Goal: Transaction & Acquisition: Download file/media

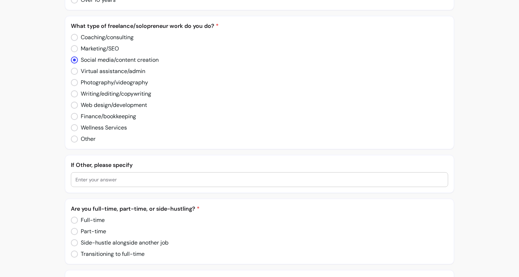
scroll to position [263, 0]
click at [119, 184] on div at bounding box center [259, 179] width 368 height 14
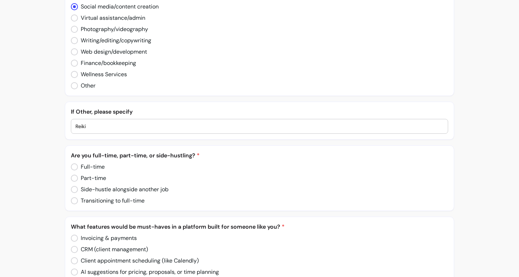
scroll to position [319, 0]
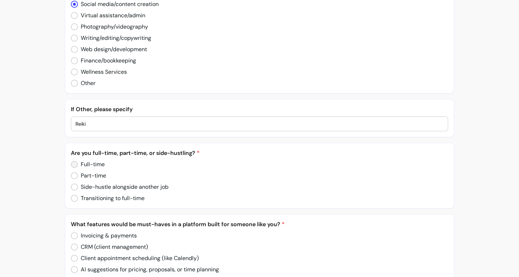
type input "Reiki"
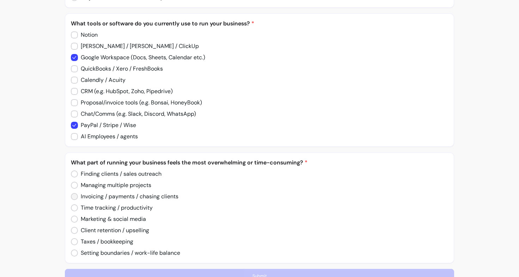
scroll to position [661, 0]
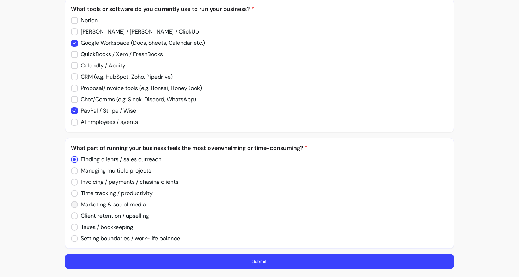
click at [69, 207] on label "Marketing & social media" at bounding box center [108, 204] width 81 height 14
click at [234, 264] on button "Submit" at bounding box center [260, 262] width 378 height 14
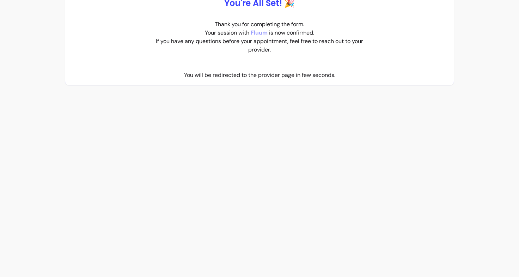
scroll to position [0, 0]
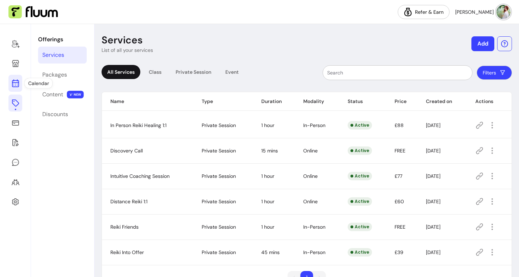
click at [19, 85] on icon at bounding box center [16, 55] width 120 height 100
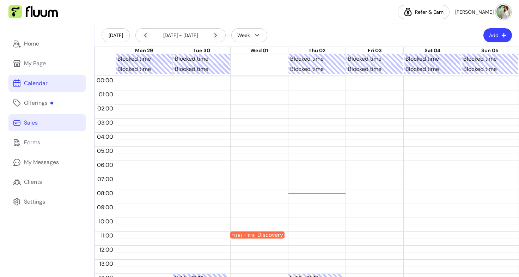
click at [41, 123] on link "Sales" at bounding box center [46, 122] width 77 height 17
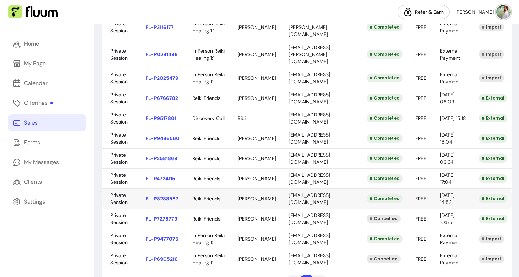
scroll to position [166, 0]
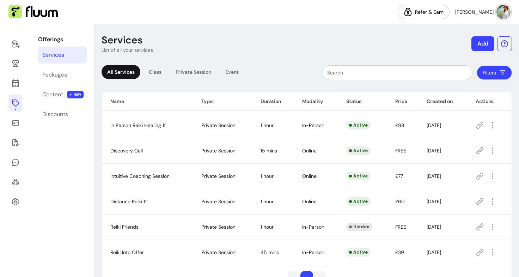
scroll to position [23, 0]
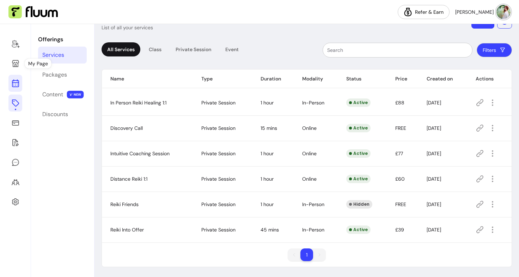
click at [15, 84] on icon at bounding box center [15, 83] width 8 height 8
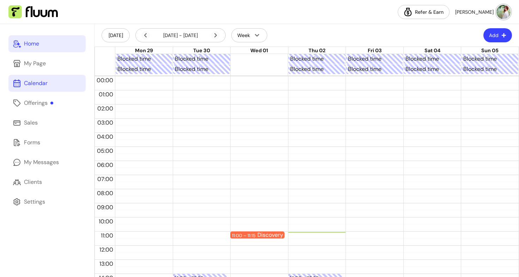
click at [45, 47] on link "Home" at bounding box center [46, 43] width 77 height 17
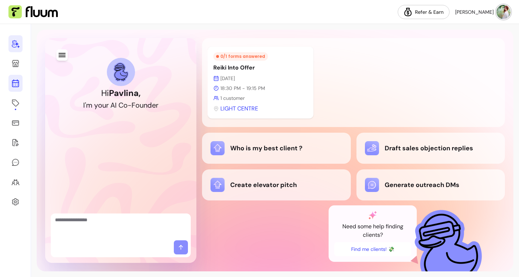
click at [16, 81] on icon at bounding box center [15, 83] width 8 height 8
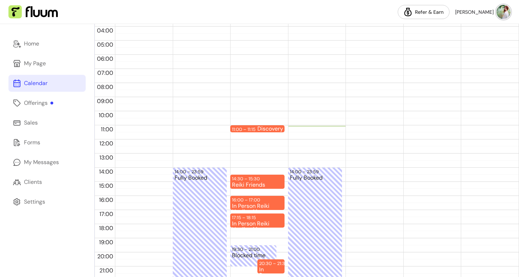
scroll to position [138, 0]
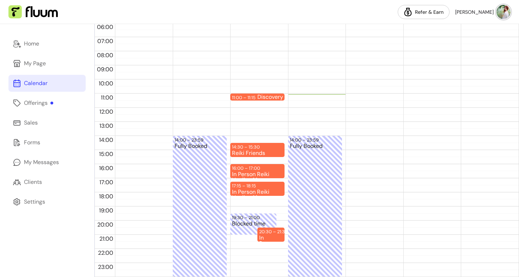
click at [45, 90] on link "Calendar" at bounding box center [46, 83] width 77 height 17
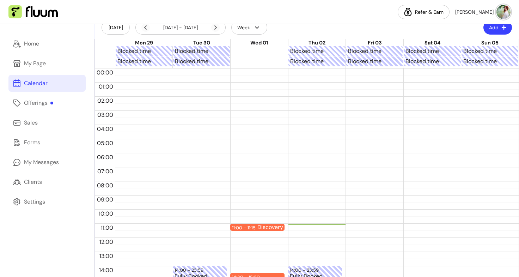
scroll to position [0, 0]
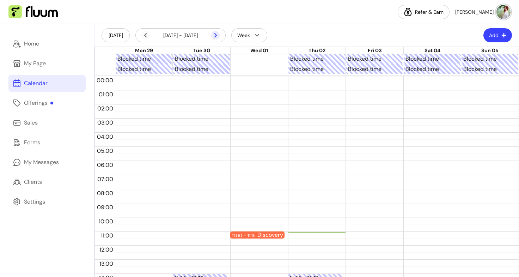
click at [214, 36] on icon at bounding box center [215, 35] width 8 height 8
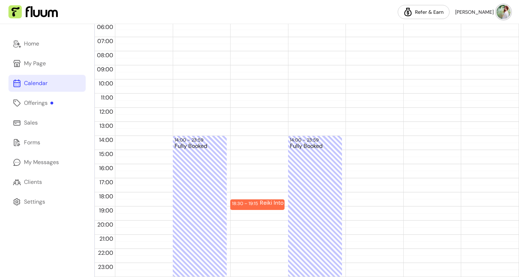
click at [248, 213] on div "18:30 – 19:15 Reiki Into Offer" at bounding box center [257, 107] width 54 height 338
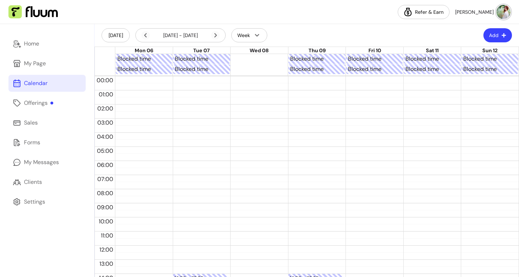
click at [250, 79] on div "18:30 – 19:15 Reiki Into Offer" at bounding box center [257, 245] width 54 height 338
click at [252, 60] on div at bounding box center [259, 59] width 57 height 10
drag, startPoint x: 263, startPoint y: 79, endPoint x: 243, endPoint y: 81, distance: 19.9
click at [243, 81] on div "00:00 – 00:30 Blocked time" at bounding box center [257, 80] width 51 height 6
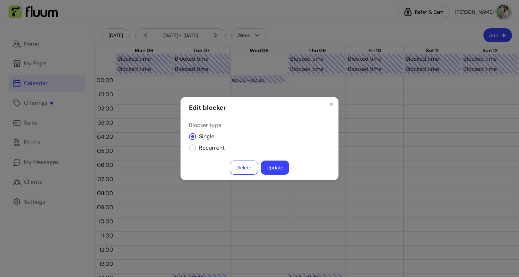
click at [238, 167] on button "Delete" at bounding box center [244, 167] width 28 height 14
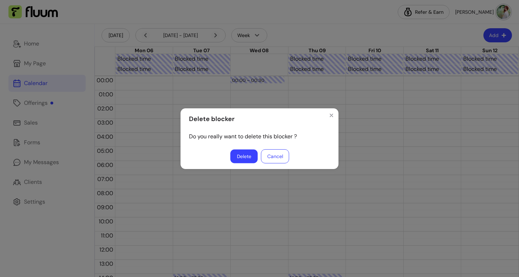
click at [243, 158] on button "Delete" at bounding box center [243, 156] width 27 height 14
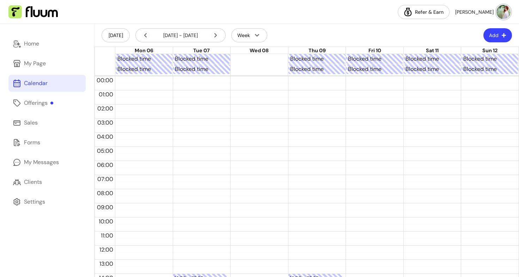
click at [502, 36] on icon "button" at bounding box center [504, 35] width 4 height 4
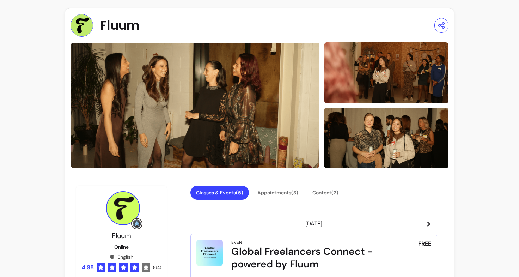
click at [386, 87] on img at bounding box center [386, 73] width 124 height 62
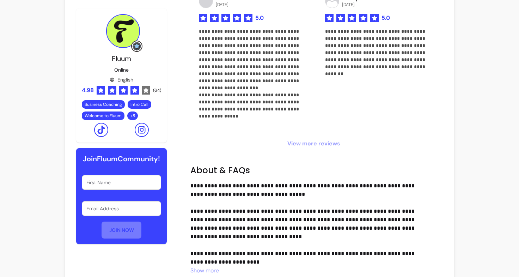
scroll to position [418, 0]
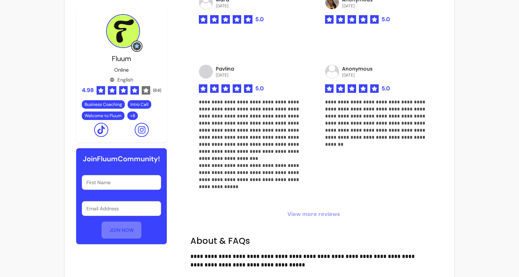
click at [308, 211] on span "View more reviews" at bounding box center [313, 214] width 247 height 8
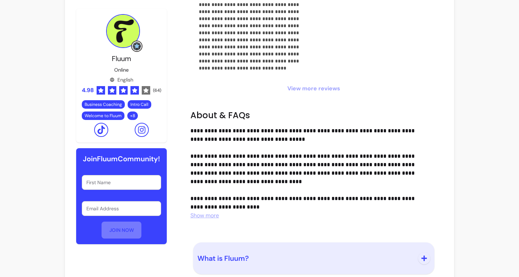
scroll to position [724, 0]
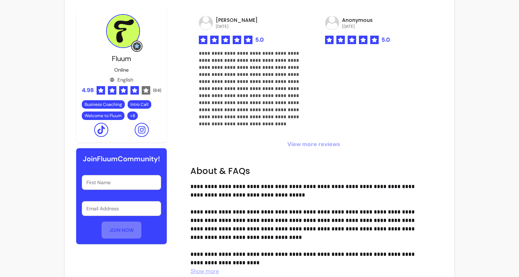
click at [313, 142] on span "View more reviews" at bounding box center [313, 144] width 247 height 8
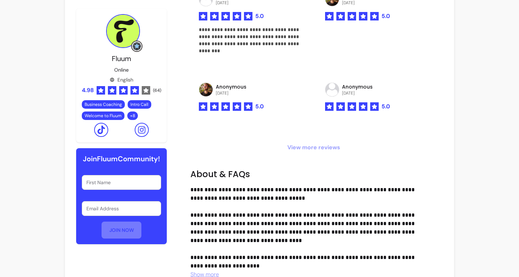
scroll to position [881, 0]
click at [312, 147] on span "View more reviews" at bounding box center [313, 147] width 247 height 8
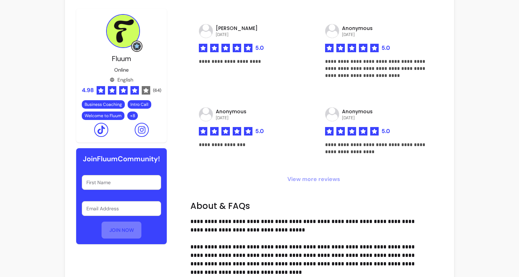
scroll to position [1009, 0]
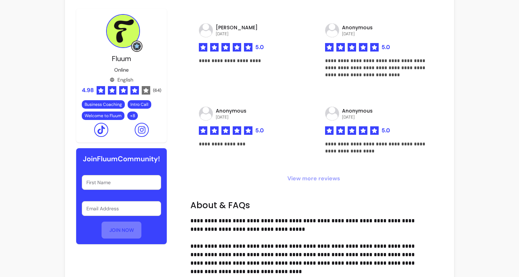
click at [312, 181] on span "View more reviews" at bounding box center [313, 178] width 247 height 8
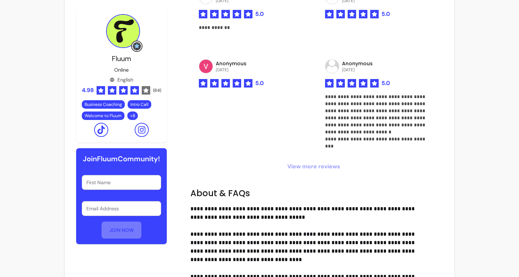
scroll to position [1204, 0]
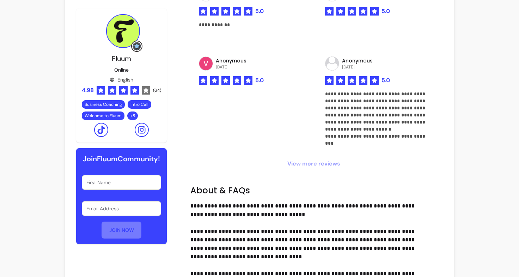
click at [324, 165] on span "View more reviews" at bounding box center [313, 163] width 247 height 8
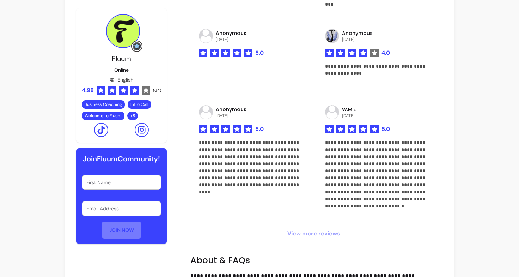
scroll to position [1356, 0]
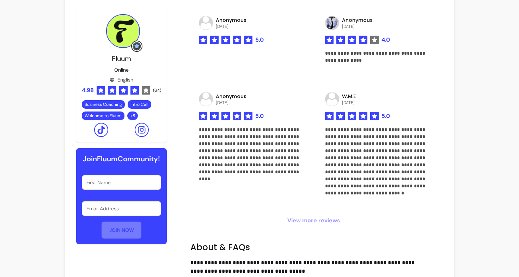
click at [311, 216] on span "View more reviews" at bounding box center [313, 220] width 247 height 8
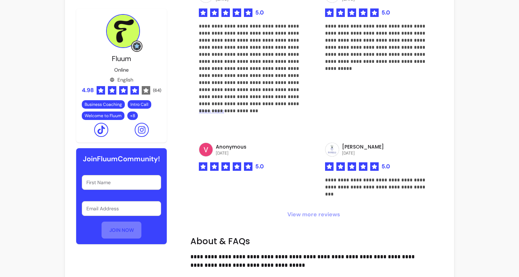
scroll to position [1592, 0]
click at [311, 215] on span "View more reviews" at bounding box center [313, 214] width 247 height 8
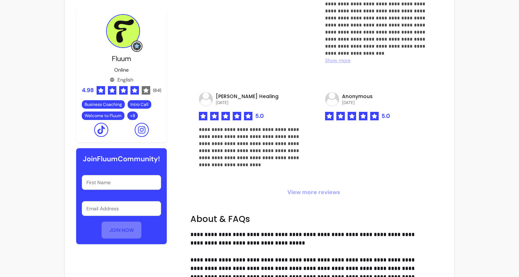
scroll to position [1880, 0]
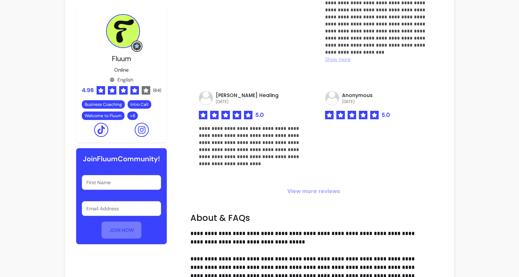
click at [321, 187] on span "View more reviews" at bounding box center [313, 191] width 247 height 8
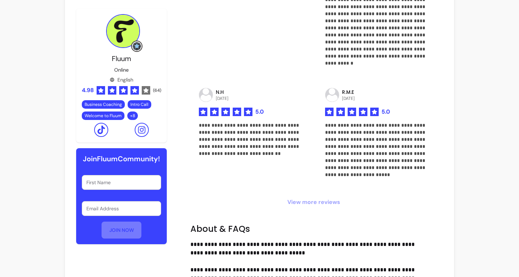
scroll to position [2127, 0]
click at [313, 204] on span "View more reviews" at bounding box center [313, 202] width 247 height 8
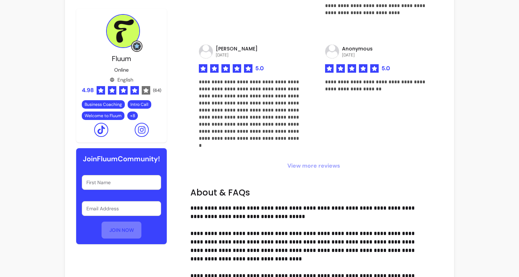
scroll to position [2394, 0]
click at [315, 165] on span "View more reviews" at bounding box center [313, 165] width 247 height 8
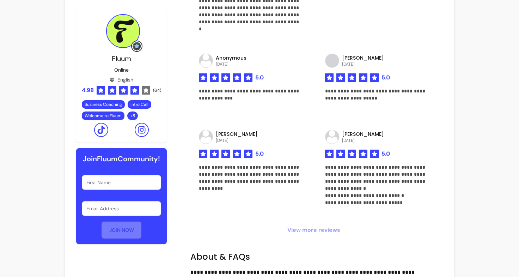
scroll to position [2511, 0]
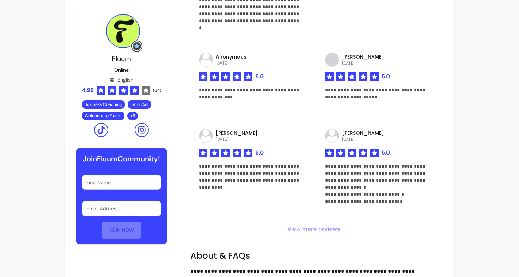
click at [305, 227] on span "View more reviews" at bounding box center [313, 229] width 247 height 8
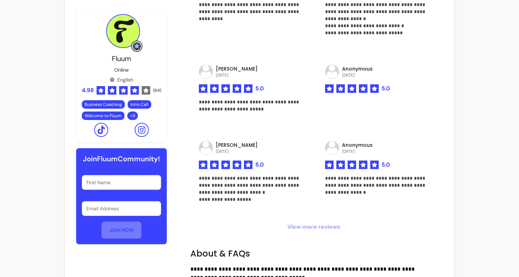
scroll to position [2680, 0]
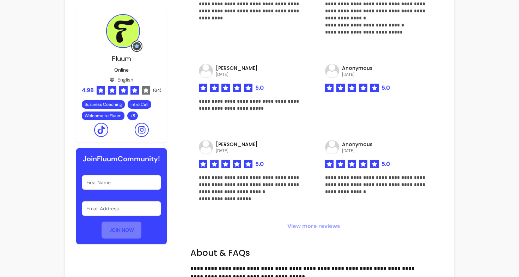
click at [313, 225] on span "View more reviews" at bounding box center [313, 226] width 247 height 8
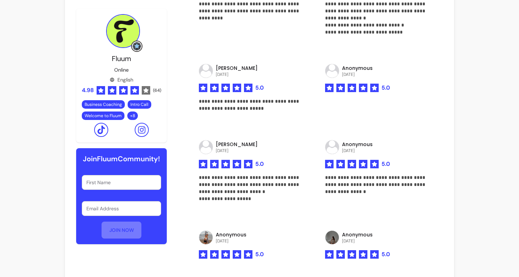
click at [317, 225] on div "Anonymous 17 / 02 / 2025 5.0" at bounding box center [377, 253] width 121 height 63
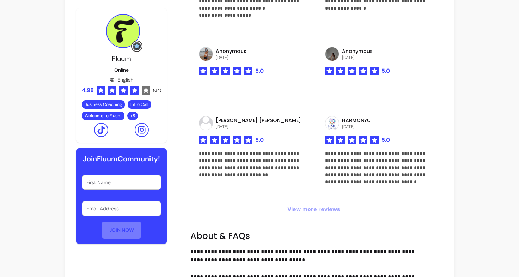
scroll to position [2868, 0]
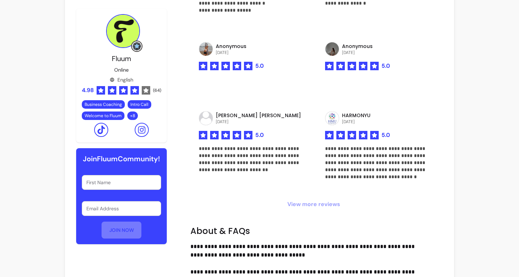
click at [316, 201] on span "View more reviews" at bounding box center [313, 204] width 247 height 8
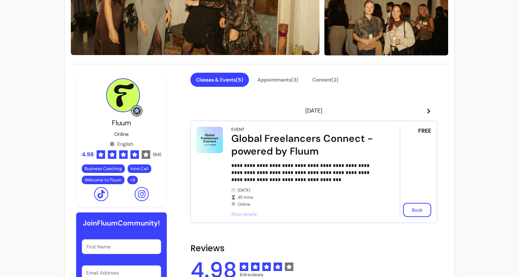
scroll to position [0, 0]
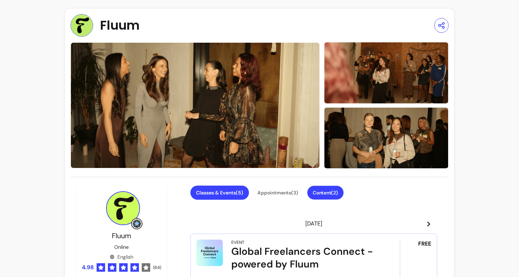
click at [331, 191] on button "Content ( 2 )" at bounding box center [325, 193] width 36 height 14
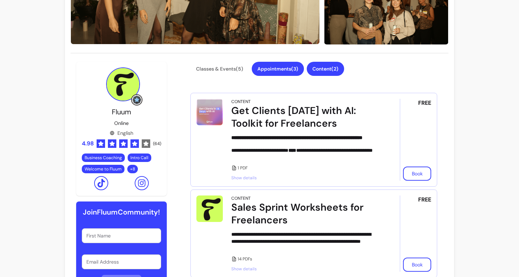
click at [277, 197] on article "**********" at bounding box center [313, 233] width 247 height 88
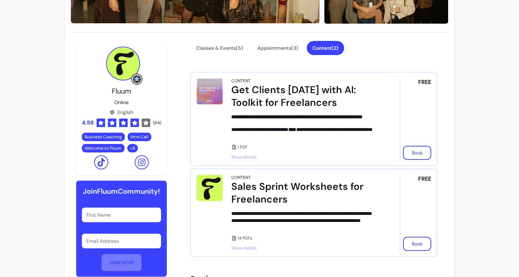
scroll to position [145, 0]
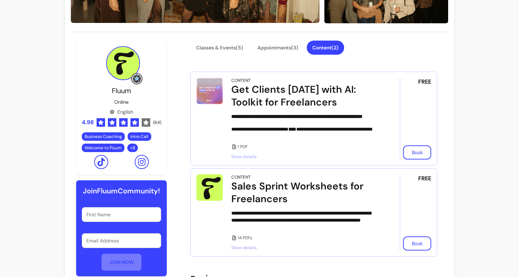
click at [253, 159] on span "Show details" at bounding box center [305, 157] width 149 height 6
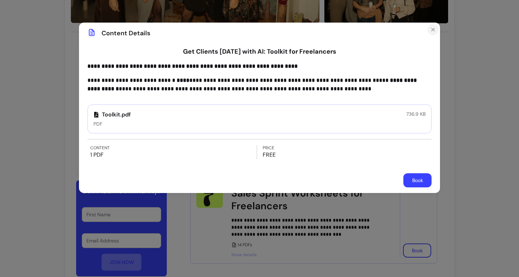
click at [431, 27] on icon "Close" at bounding box center [433, 30] width 6 height 6
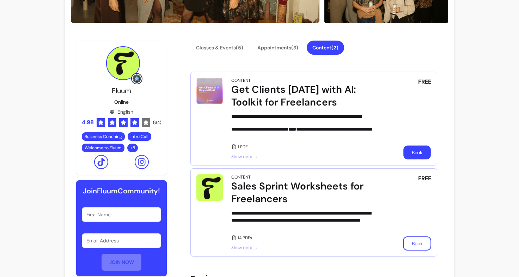
click at [420, 159] on button "Book" at bounding box center [416, 153] width 27 height 14
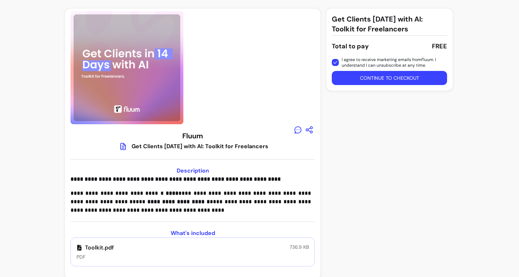
click at [100, 245] on p "Toolkit.pdf" at bounding box center [94, 247] width 37 height 8
click at [79, 248] on icon at bounding box center [79, 248] width 6 height 6
click at [423, 80] on button "Continue to checkout" at bounding box center [389, 78] width 112 height 14
